Goal: Navigation & Orientation: Find specific page/section

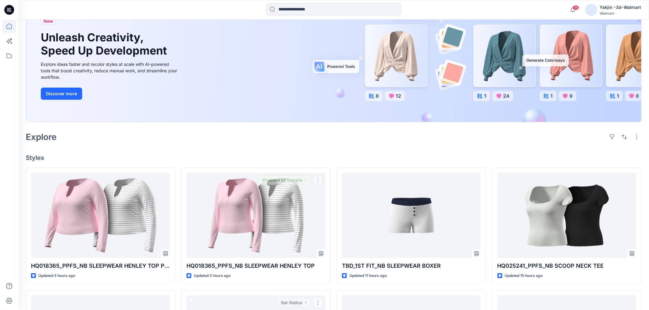
scroll to position [34, 0]
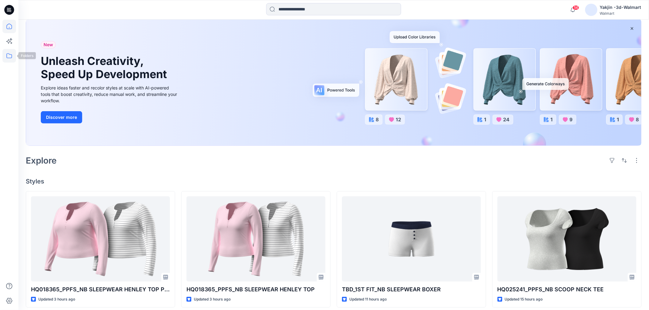
click at [11, 61] on icon at bounding box center [8, 55] width 13 height 13
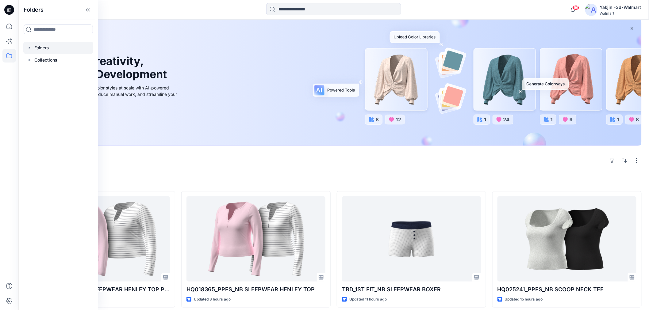
click at [58, 51] on div at bounding box center [58, 48] width 70 height 12
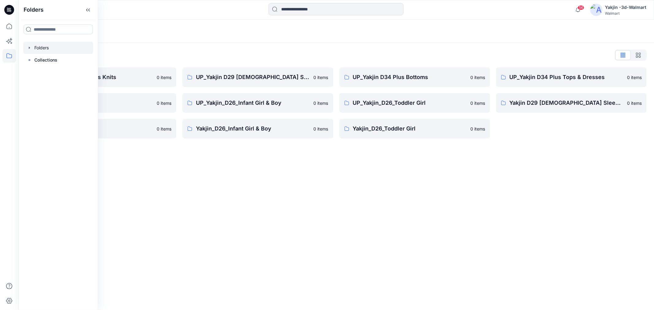
click at [304, 239] on div "Folders Folders List FA Yakjin D34 Womens Knits 0 items UP_Yakjin_D24_Boys 0 it…" at bounding box center [335, 165] width 635 height 291
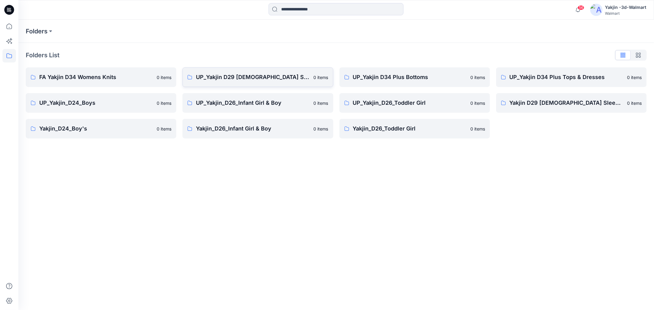
click at [225, 75] on p "UP_Yakjin D29 [DEMOGRAPHIC_DATA] Sleep" at bounding box center [253, 77] width 114 height 9
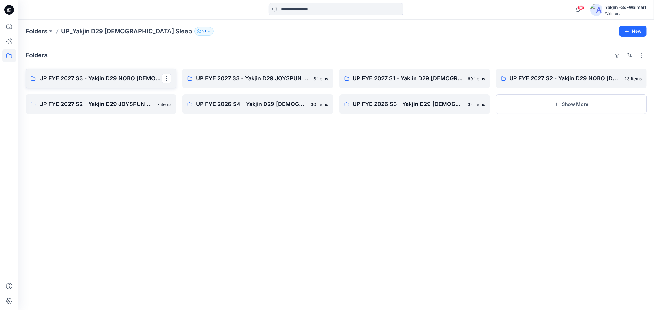
click at [124, 87] on link "UP FYE 2027 S3 - Yakjin D29 NOBO [DEMOGRAPHIC_DATA] Sleepwear" at bounding box center [101, 79] width 150 height 20
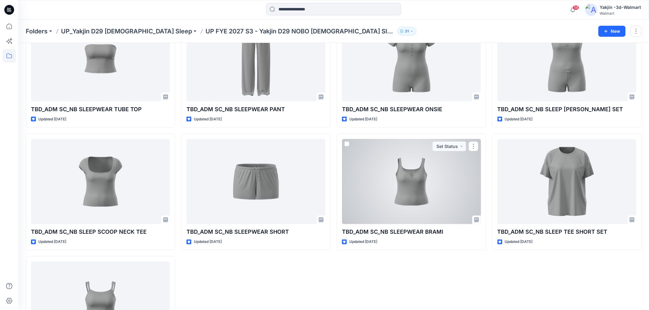
scroll to position [238, 0]
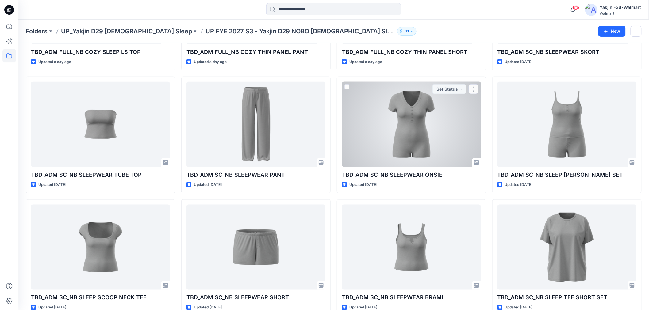
click at [419, 122] on div at bounding box center [411, 124] width 139 height 85
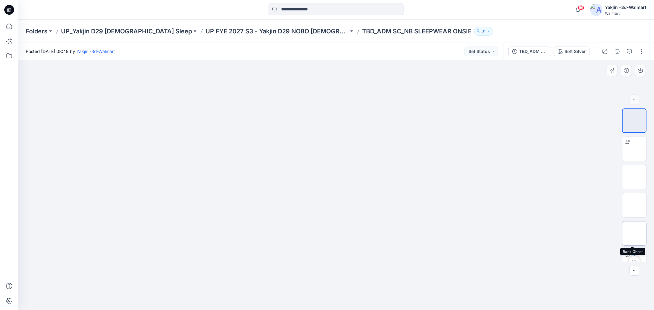
click at [634, 234] on img at bounding box center [634, 234] width 0 height 0
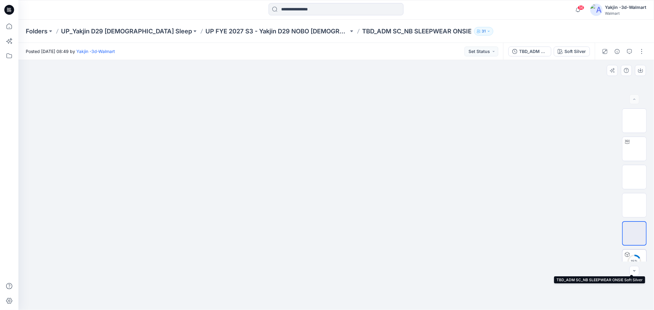
click at [634, 262] on img at bounding box center [634, 262] width 0 height 0
